Goal: Information Seeking & Learning: Understand process/instructions

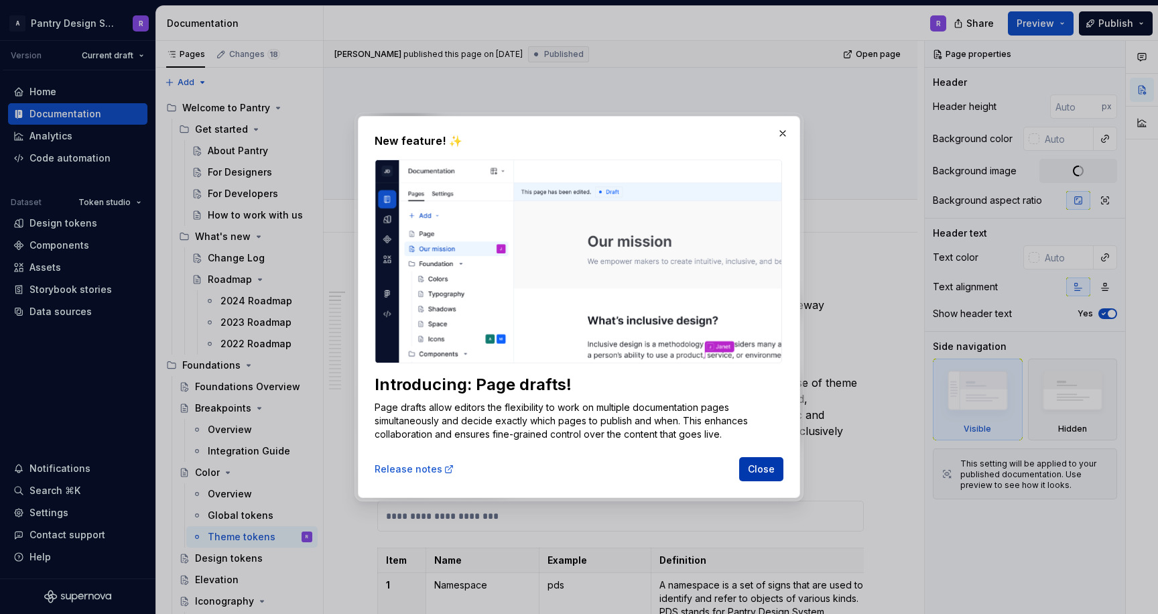
click at [760, 468] on span "Close" at bounding box center [761, 469] width 27 height 13
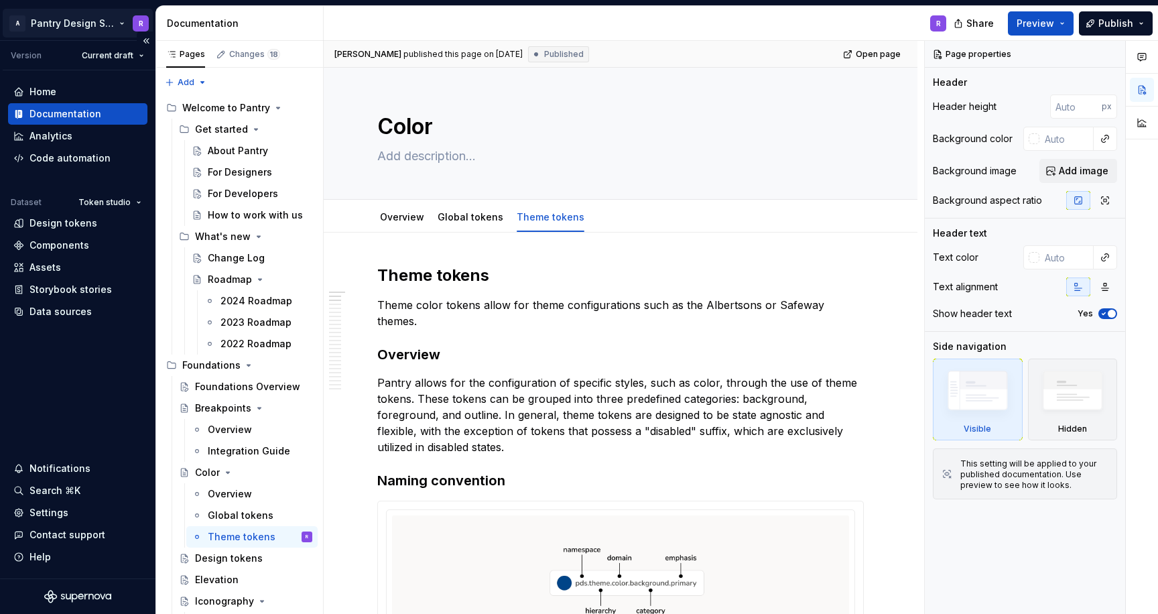
click at [115, 21] on html "A Pantry Design System R Version Current draft Home Documentation Analytics Cod…" at bounding box center [579, 307] width 1158 height 614
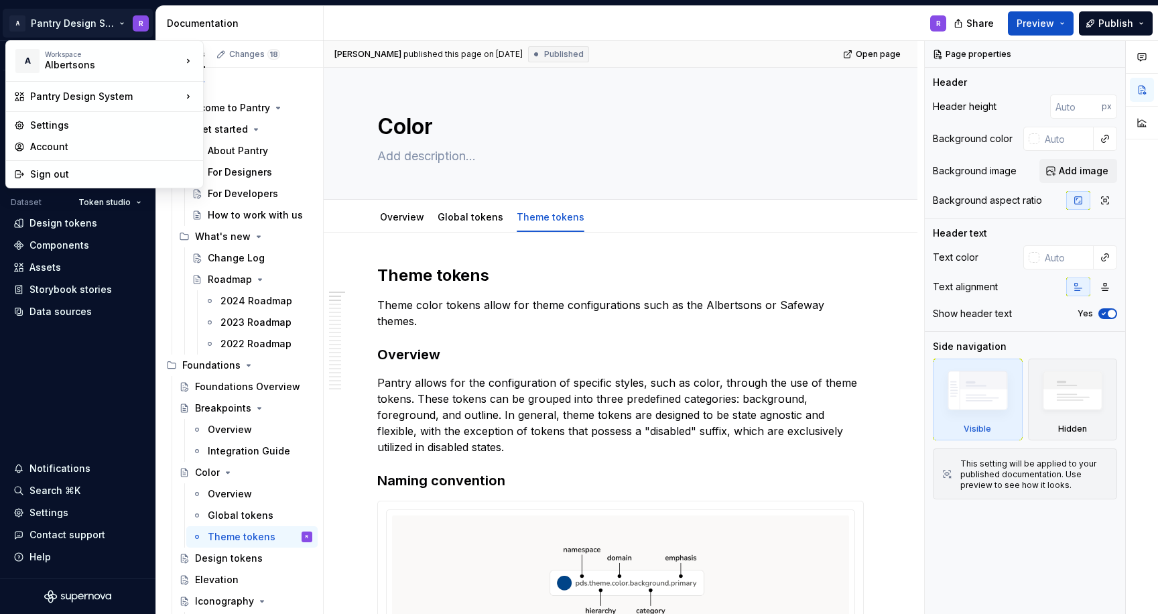
click at [387, 26] on html "A Pantry Design System R Version Current draft Home Documentation Analytics Cod…" at bounding box center [579, 307] width 1158 height 614
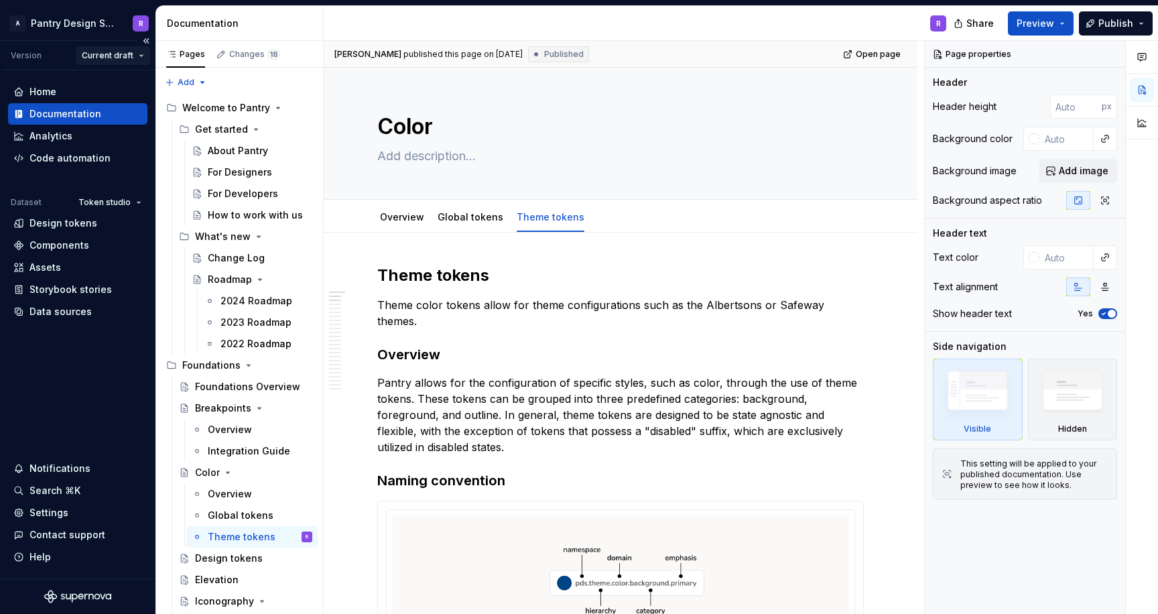
click at [140, 55] on html "A Pantry Design System R Version Current draft Home Documentation Analytics Cod…" at bounding box center [579, 307] width 1158 height 614
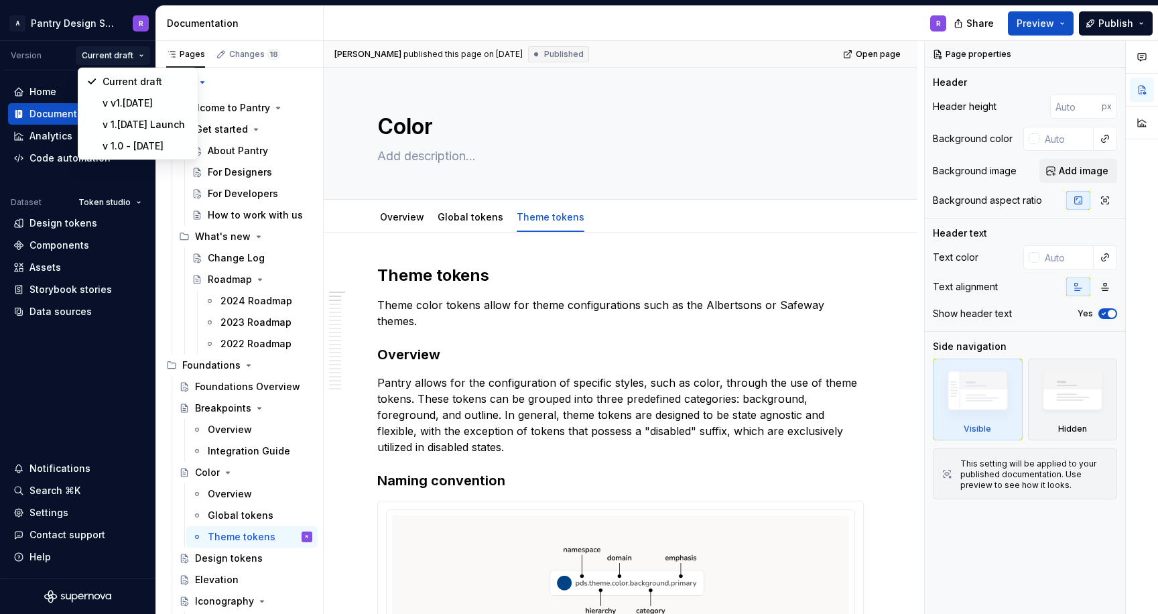
click at [272, 23] on html "A Pantry Design System R Version Current draft Home Documentation Analytics Cod…" at bounding box center [579, 307] width 1158 height 614
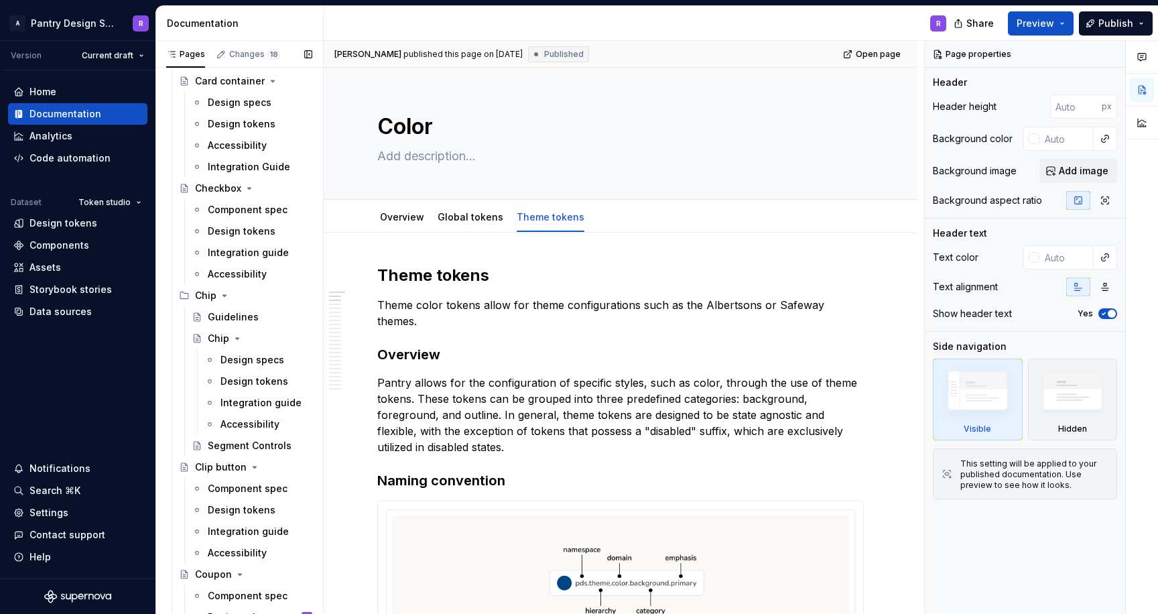
scroll to position [1314, 0]
click at [229, 528] on div "Integration guide" at bounding box center [240, 530] width 64 height 13
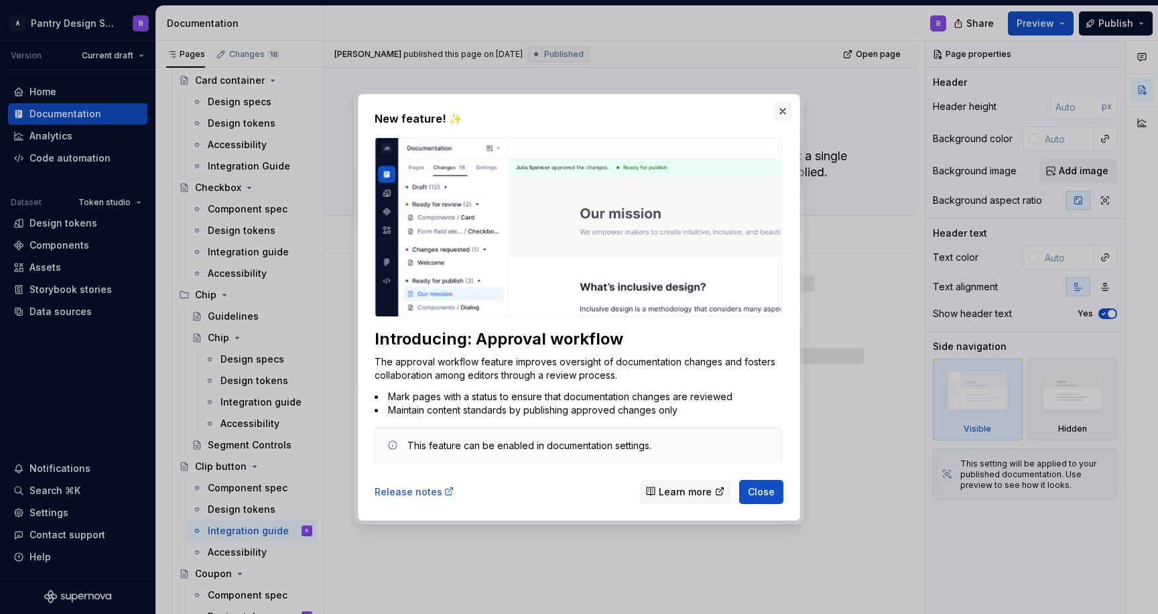
click at [783, 110] on button "button" at bounding box center [783, 111] width 19 height 19
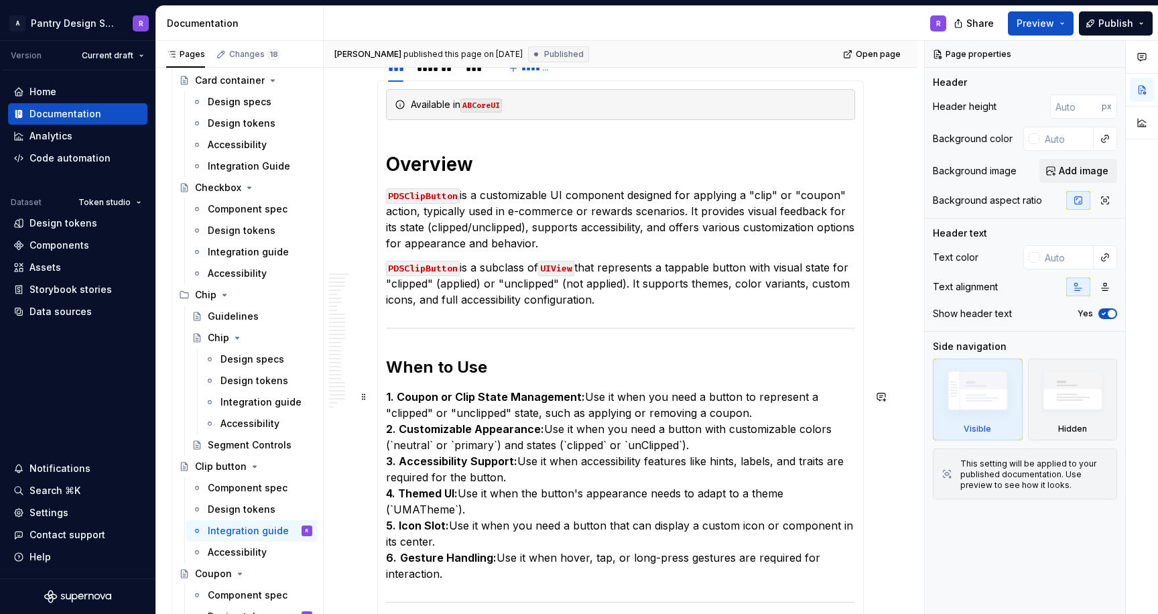
scroll to position [261, 0]
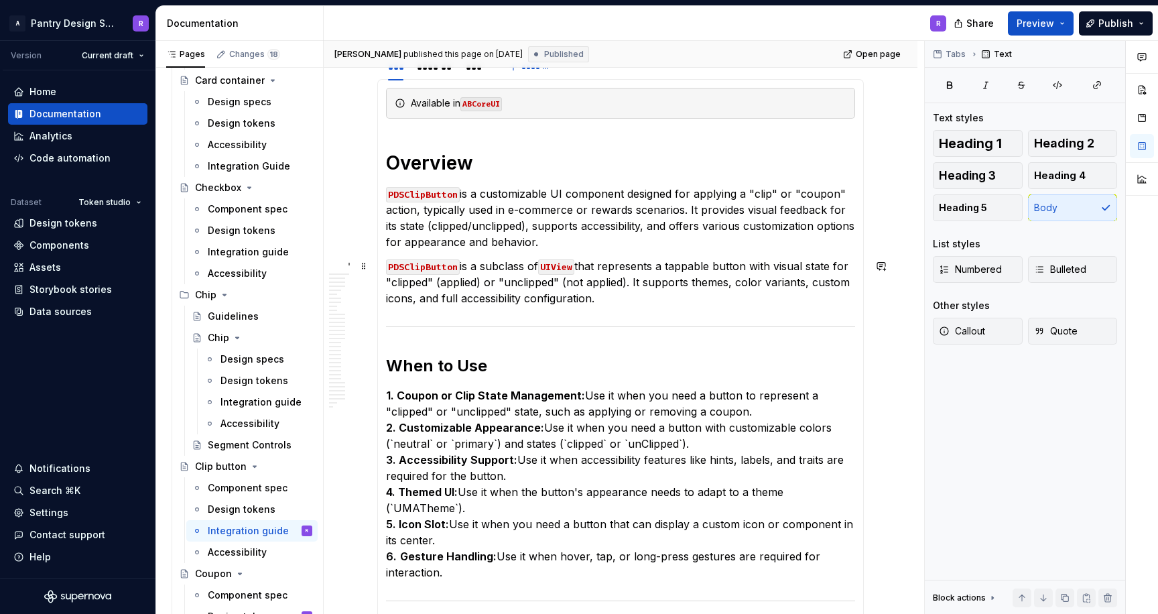
click at [606, 305] on p "PDSClipButton is a subclass of UIView that represents a tappable button with vi…" at bounding box center [620, 282] width 469 height 48
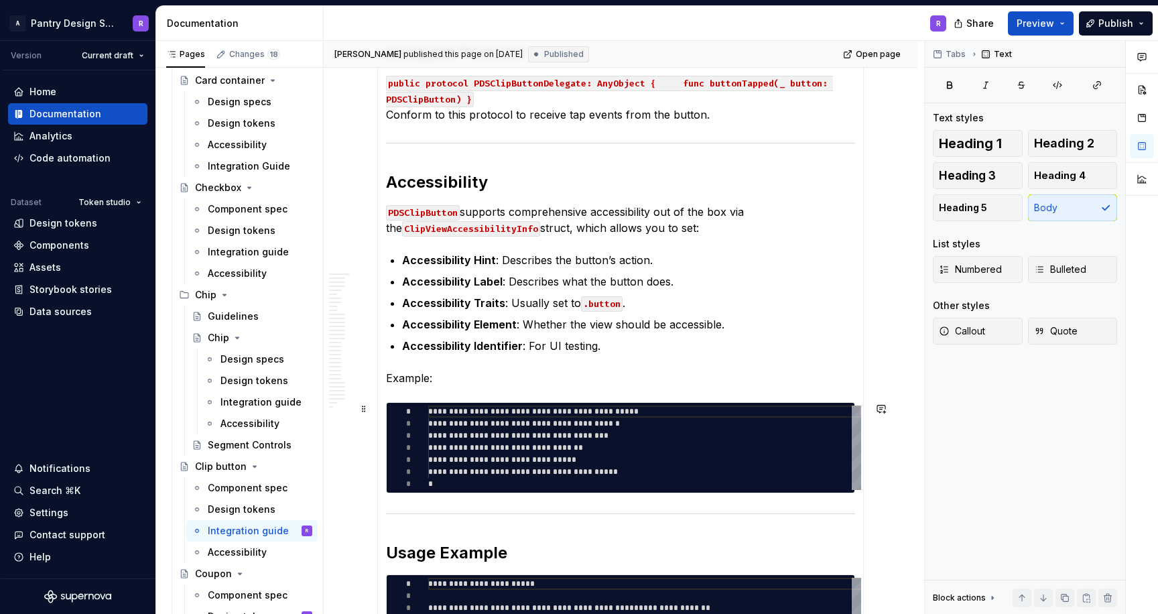
scroll to position [1971, 0]
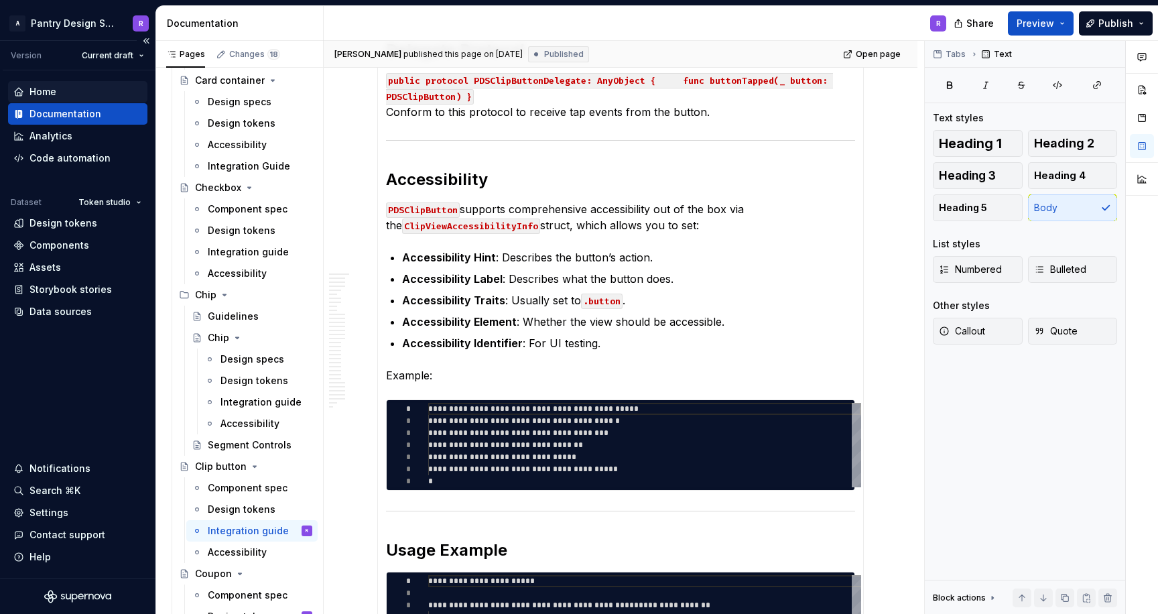
click at [49, 90] on div "Home" at bounding box center [42, 91] width 27 height 13
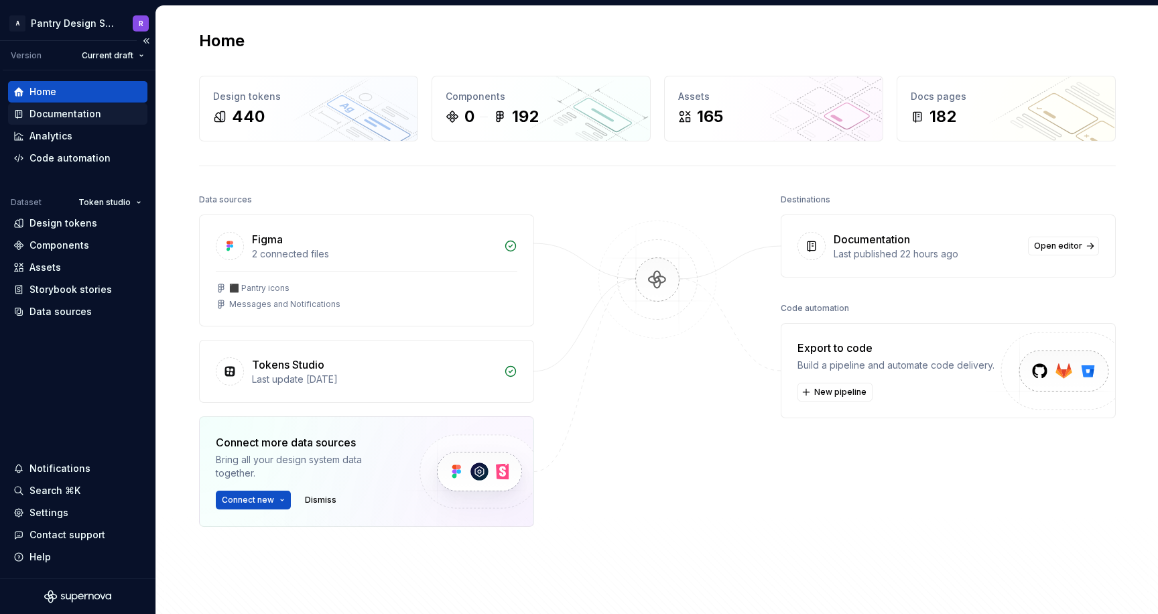
click at [54, 111] on div "Documentation" at bounding box center [65, 113] width 72 height 13
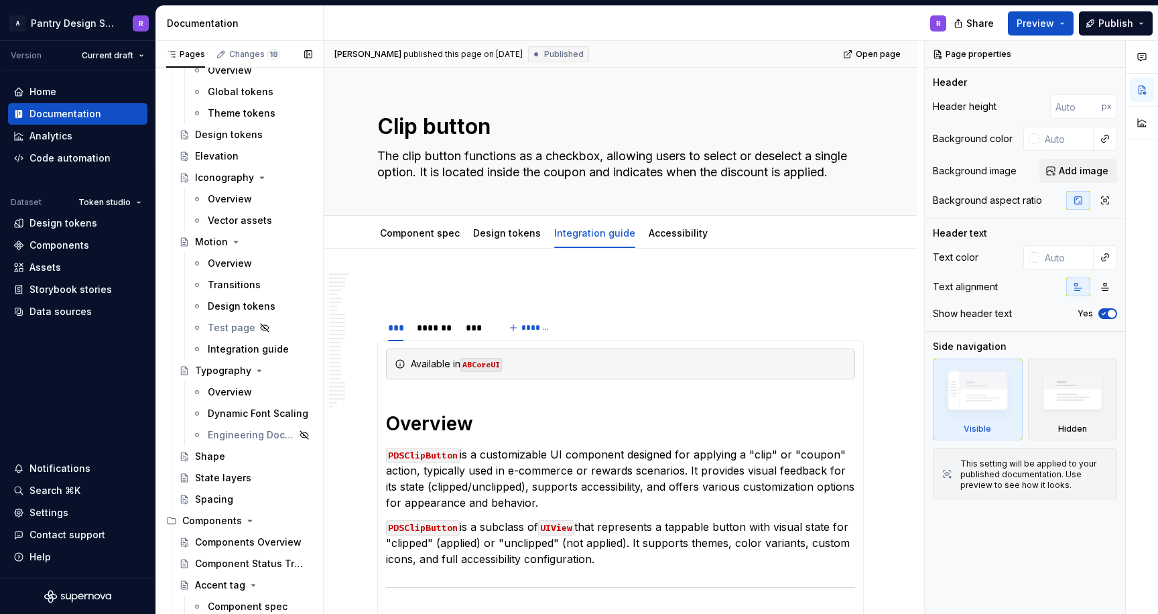
scroll to position [416, 0]
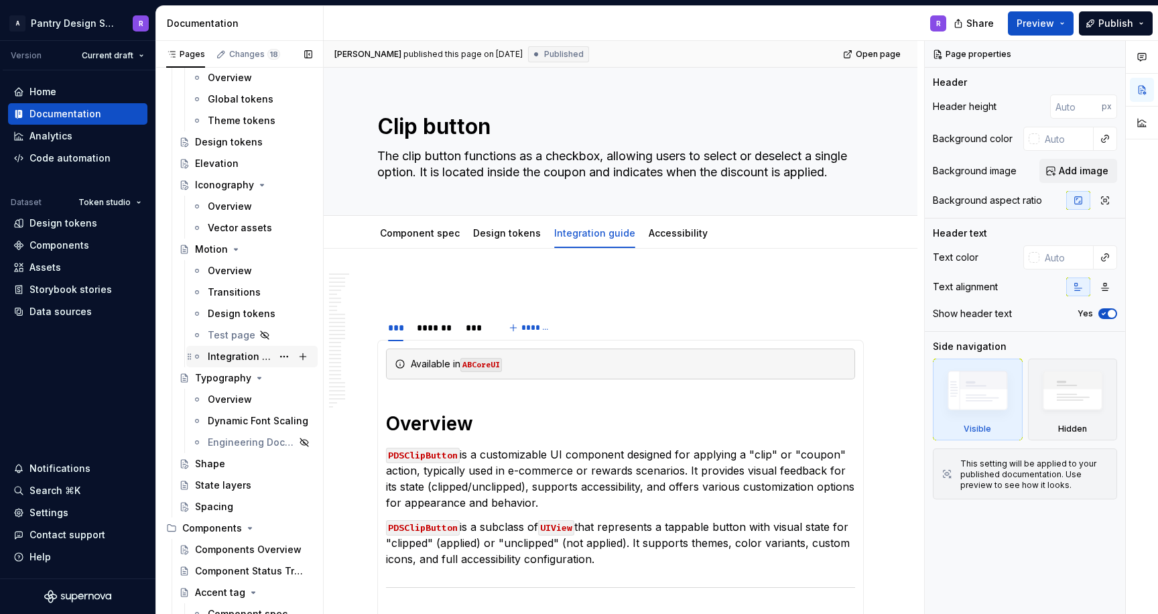
click at [239, 357] on div "Integration guide" at bounding box center [240, 356] width 64 height 13
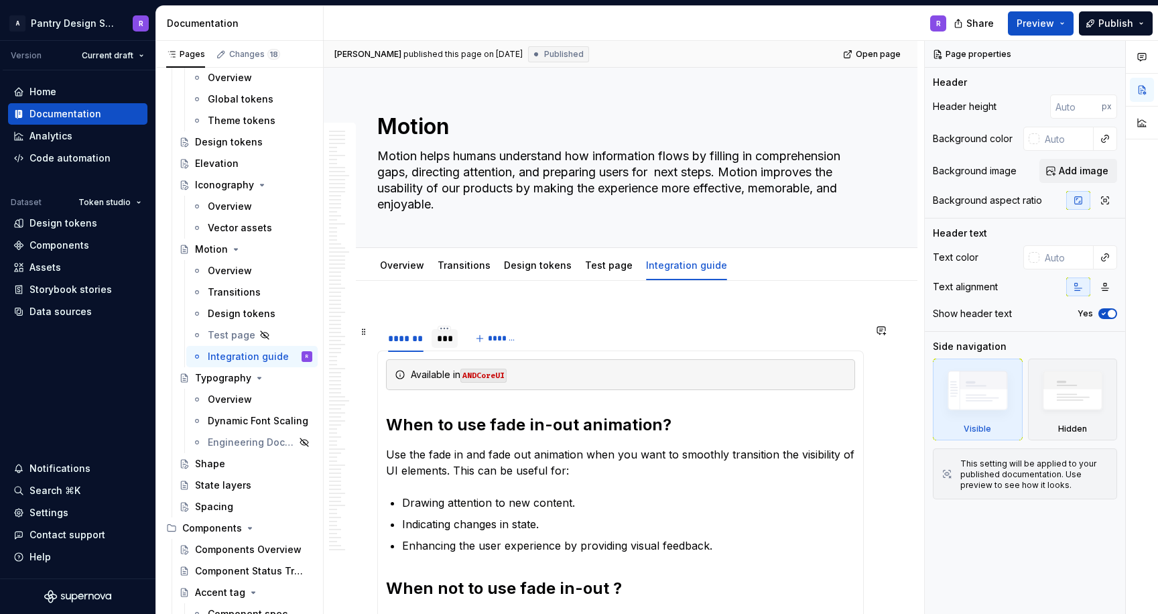
click at [444, 334] on div "***" at bounding box center [444, 338] width 15 height 13
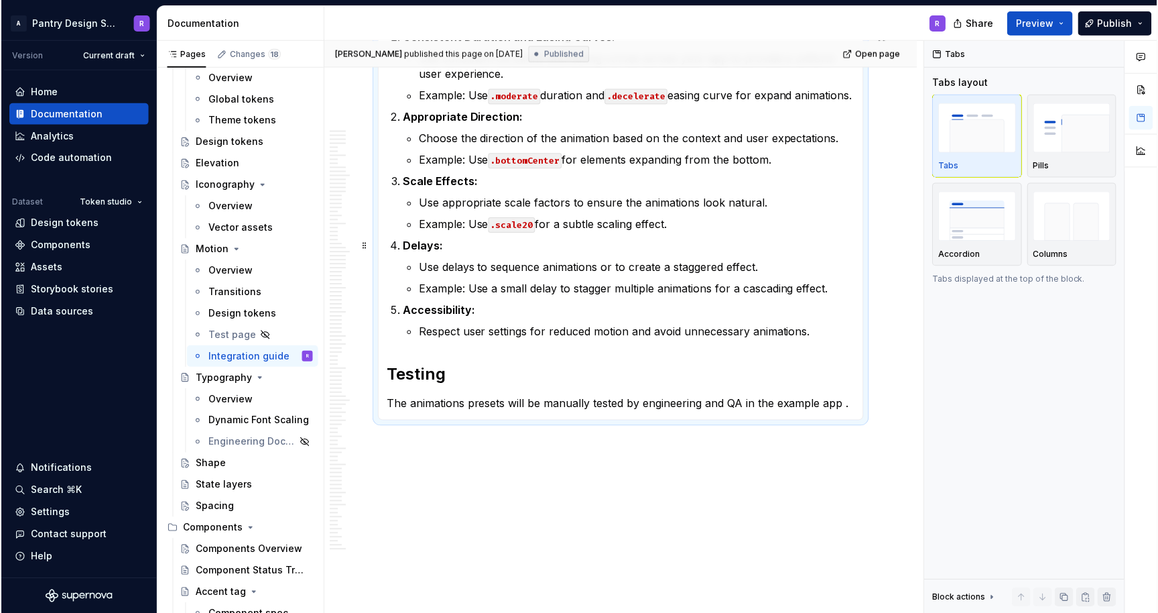
scroll to position [12107, 0]
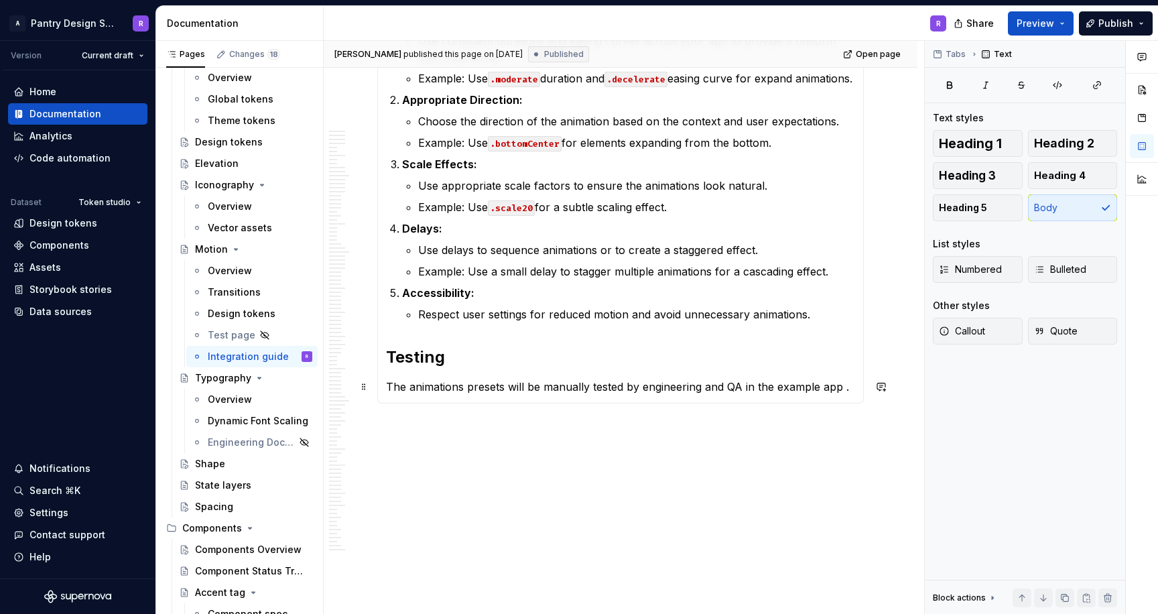
click at [851, 389] on p "The animations presets will be manually tested by engineering and QA in the exa…" at bounding box center [620, 387] width 469 height 16
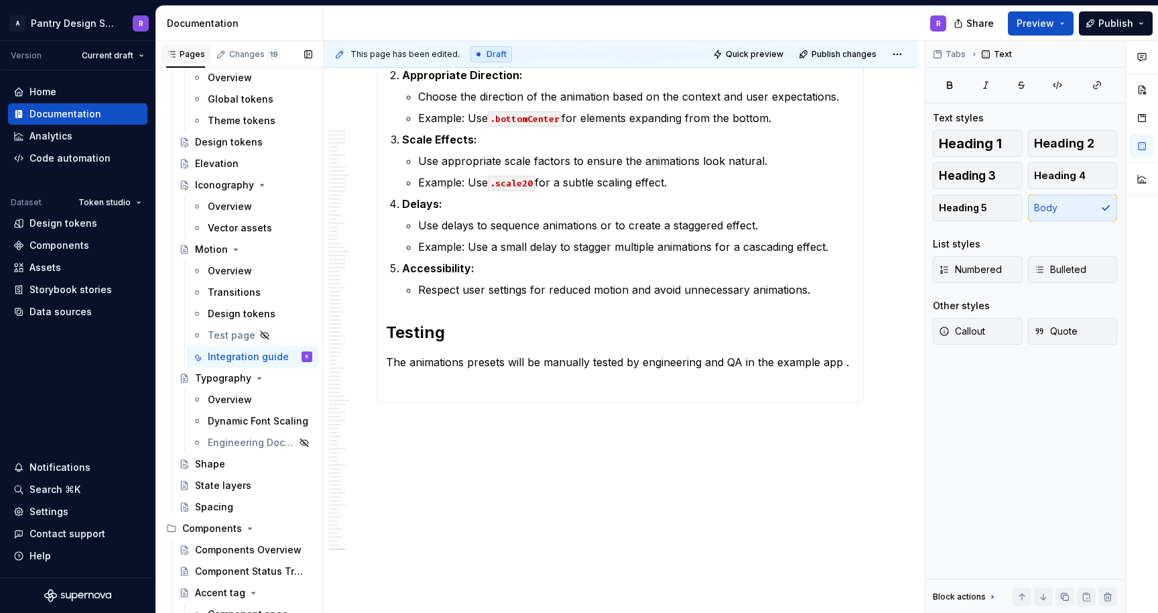
scroll to position [416, 0]
type textarea "*"
